Goal: Transaction & Acquisition: Purchase product/service

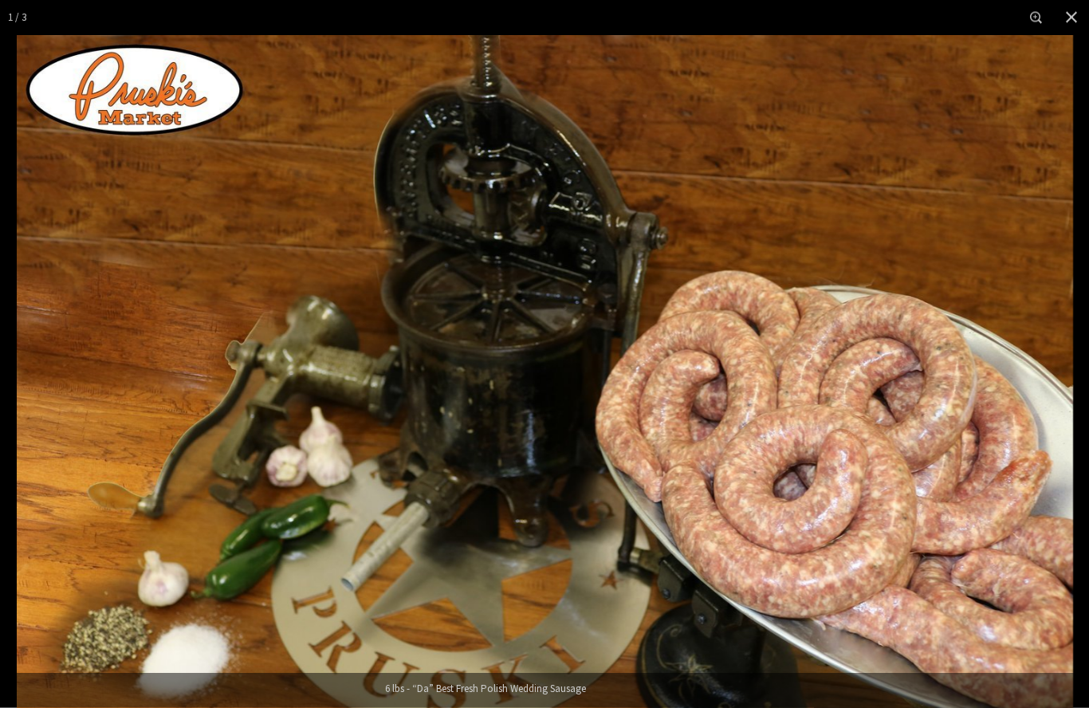
scroll to position [1268, 0]
click at [803, 501] on img "Images Gallery" at bounding box center [545, 387] width 1057 height 704
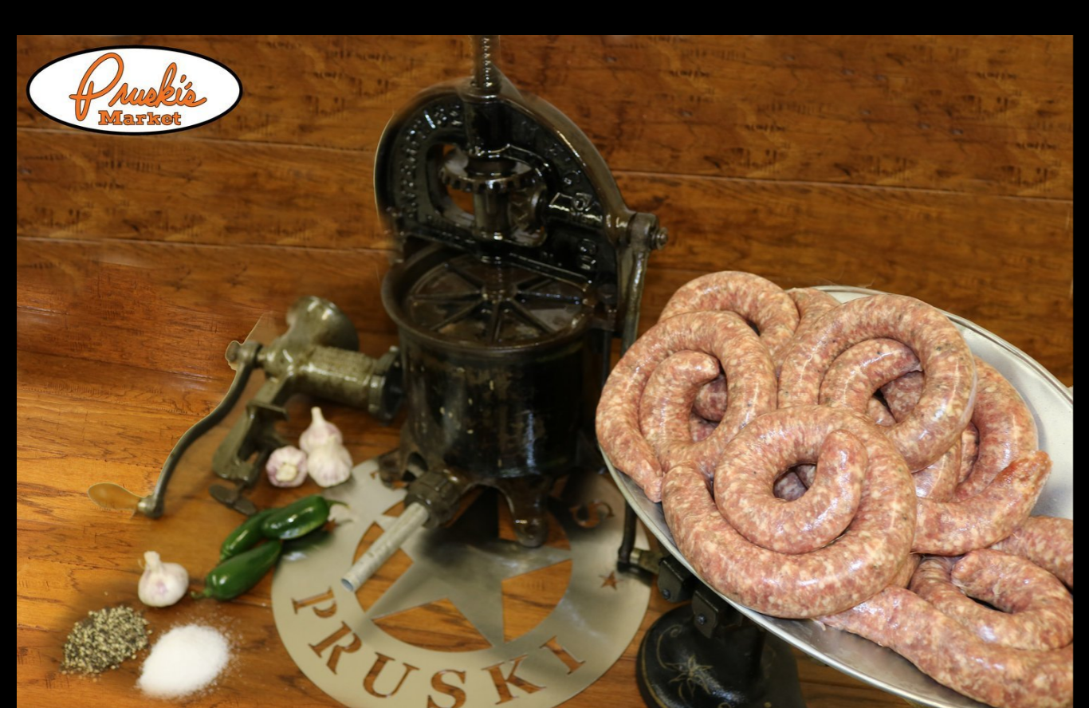
click at [960, 189] on img "Images Gallery" at bounding box center [545, 387] width 1057 height 704
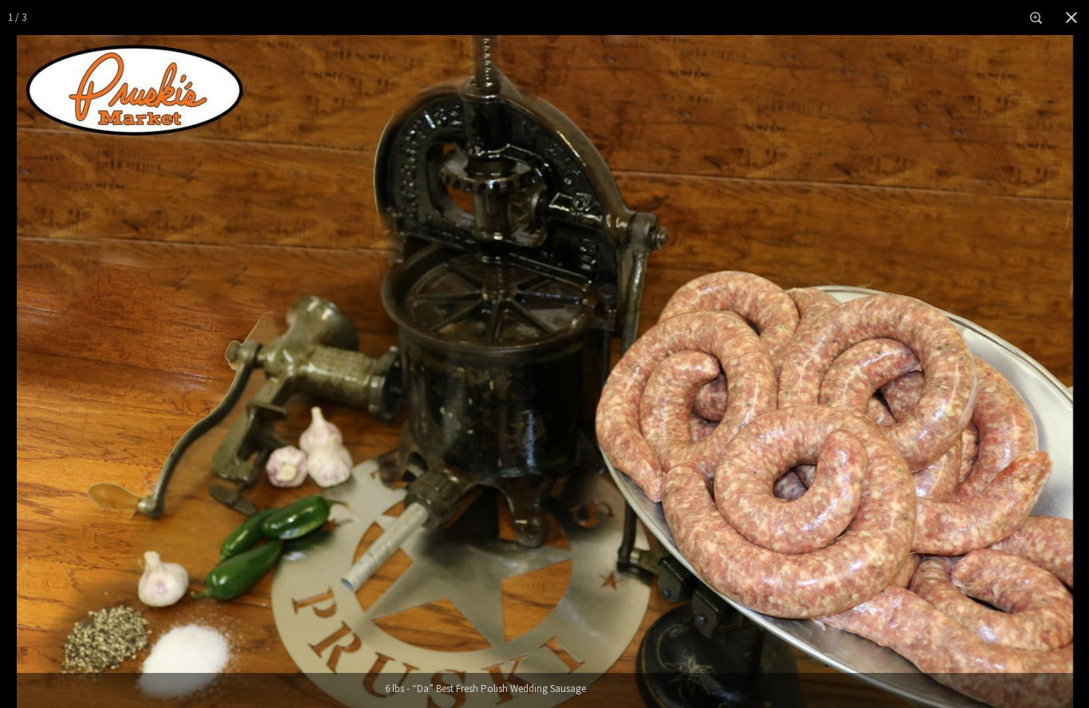
click at [1066, 18] on button "Close" at bounding box center [1071, 17] width 35 height 35
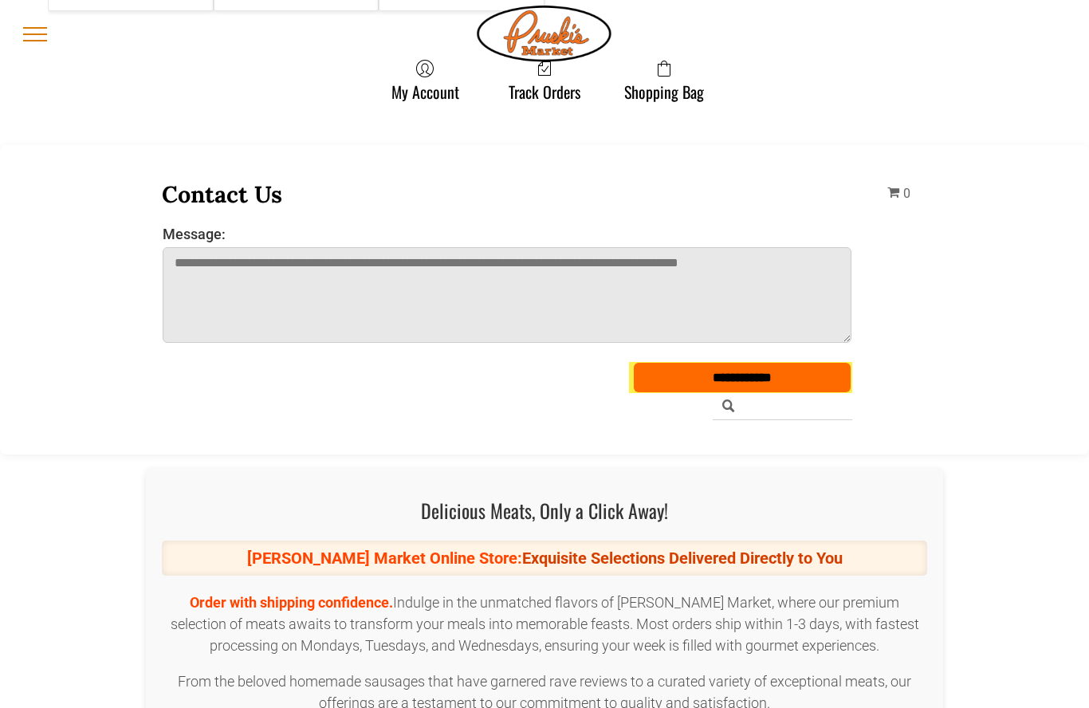
click at [509, 165] on div "**********" at bounding box center [544, 299] width 1089 height 309
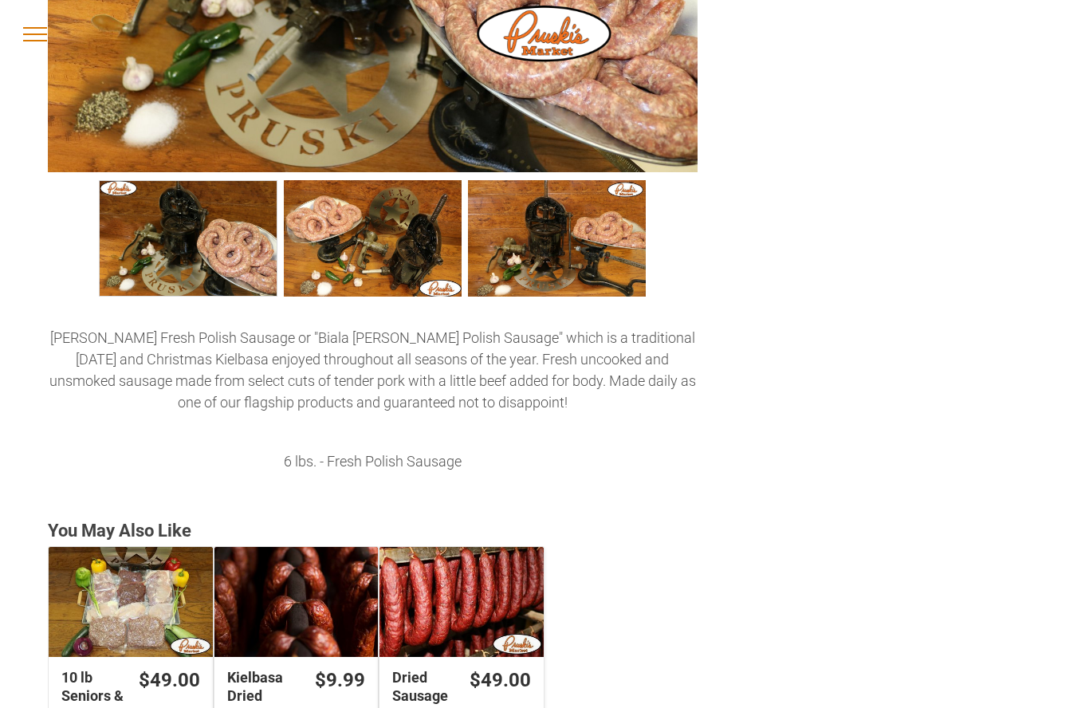
scroll to position [455, 0]
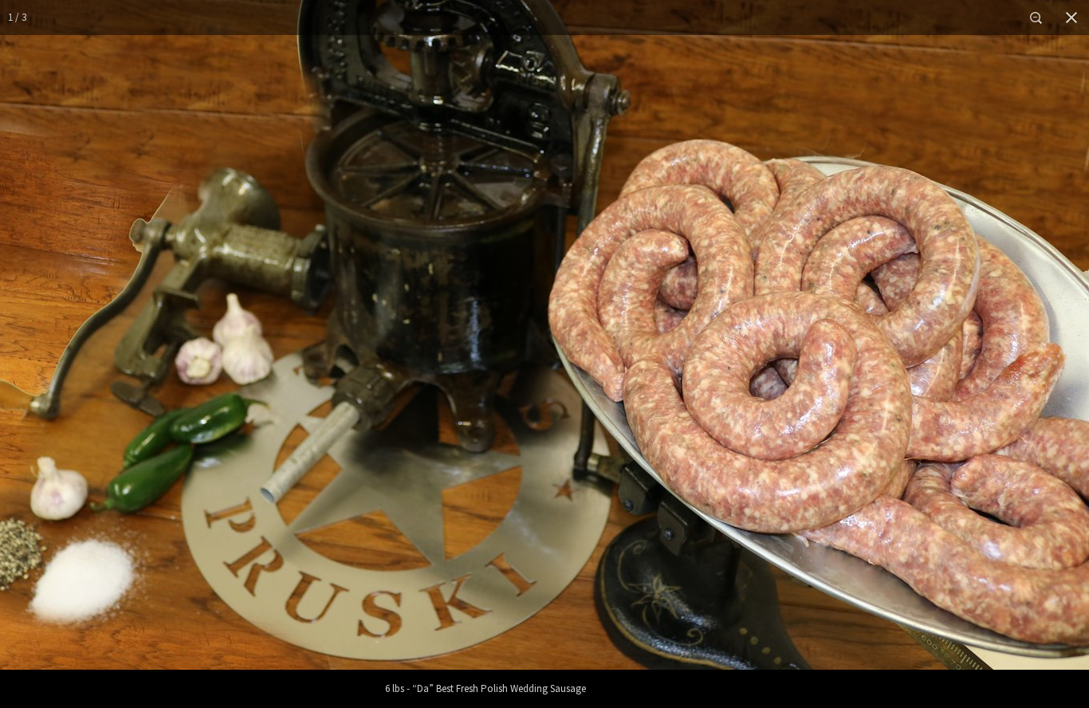
click at [1067, 23] on button "Close" at bounding box center [1071, 17] width 35 height 35
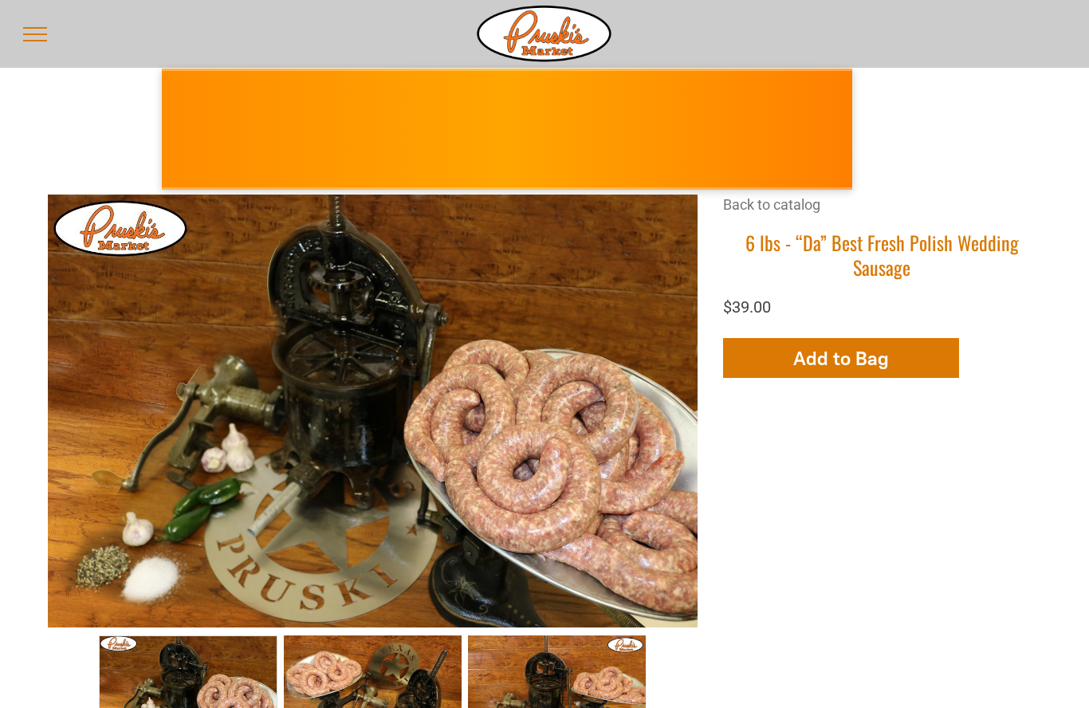
click at [853, 370] on span "Add to Bag" at bounding box center [841, 358] width 96 height 23
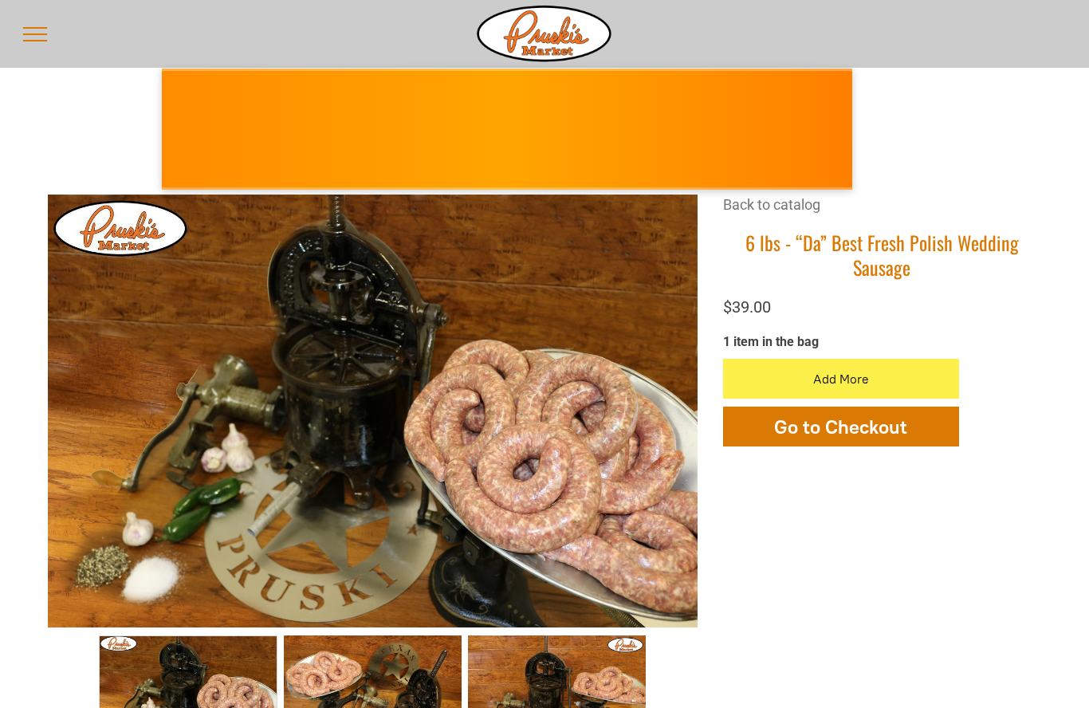
click at [785, 203] on link "Back to catalog" at bounding box center [771, 204] width 97 height 17
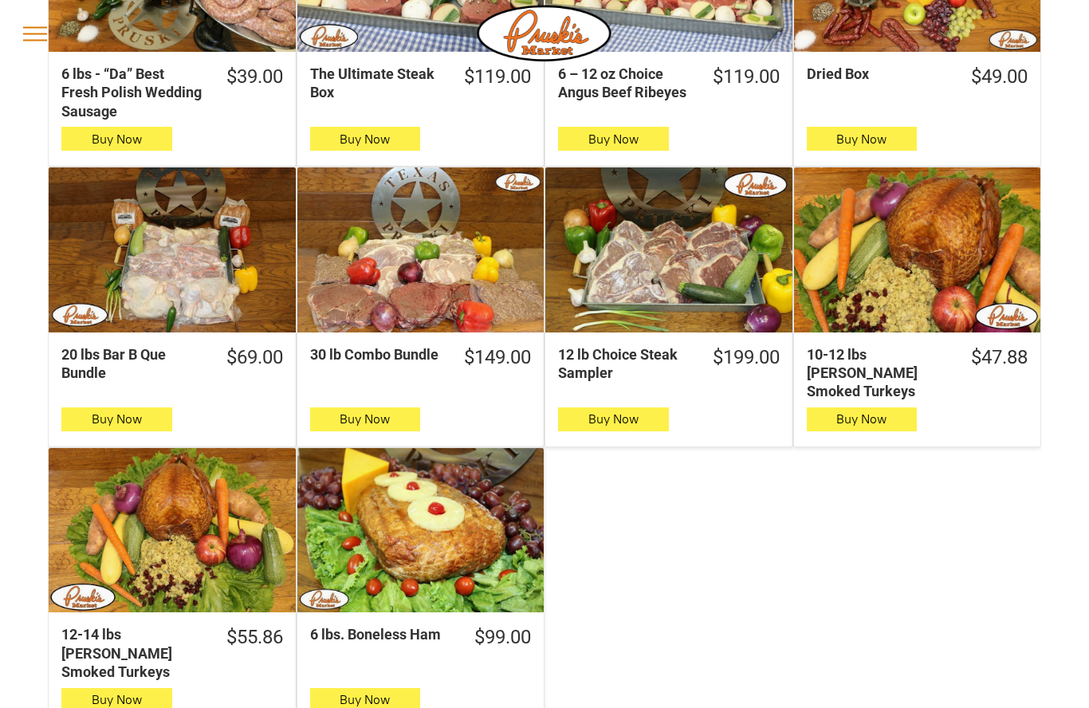
scroll to position [657, 0]
click at [465, 531] on div "6 lbs. Boneless Ham" at bounding box center [420, 530] width 247 height 164
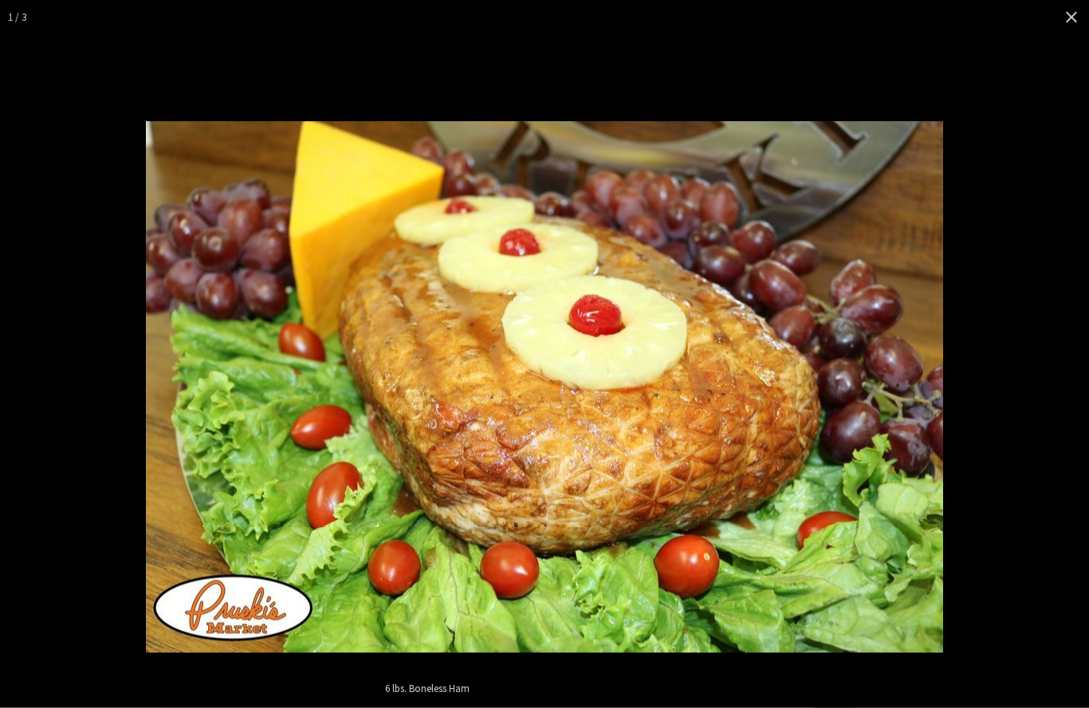
scroll to position [495, 0]
click at [1062, 34] on button "Close" at bounding box center [1071, 17] width 35 height 35
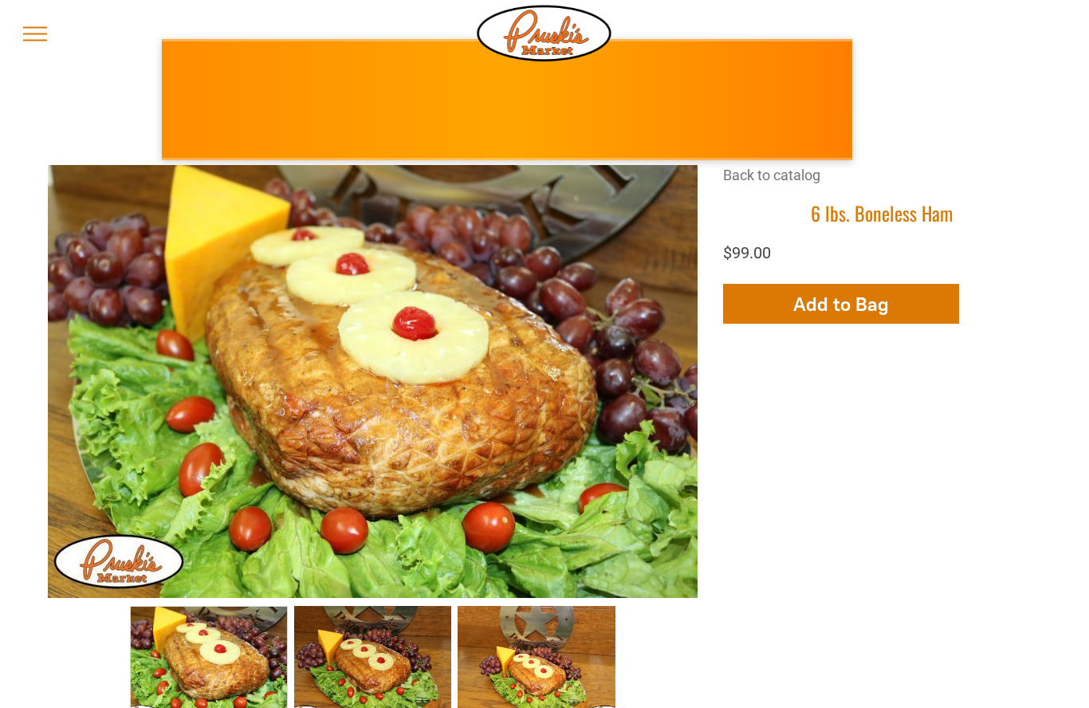
scroll to position [0, 0]
